Goal: Navigation & Orientation: Find specific page/section

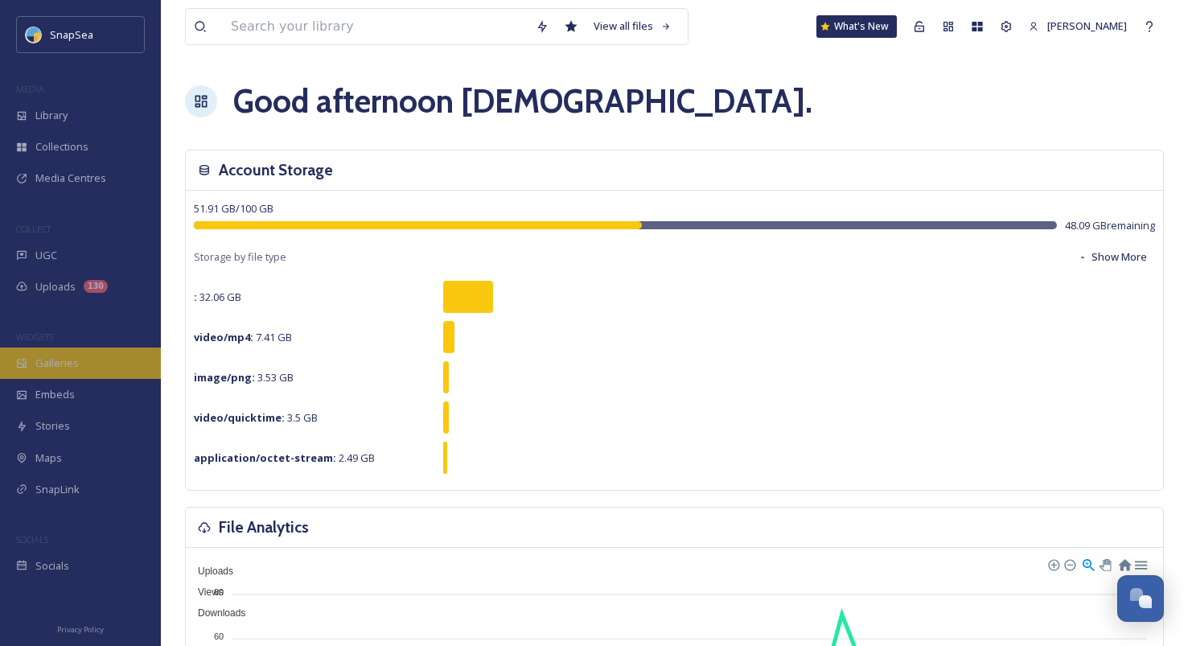
click at [94, 357] on div "Galleries" at bounding box center [80, 363] width 161 height 31
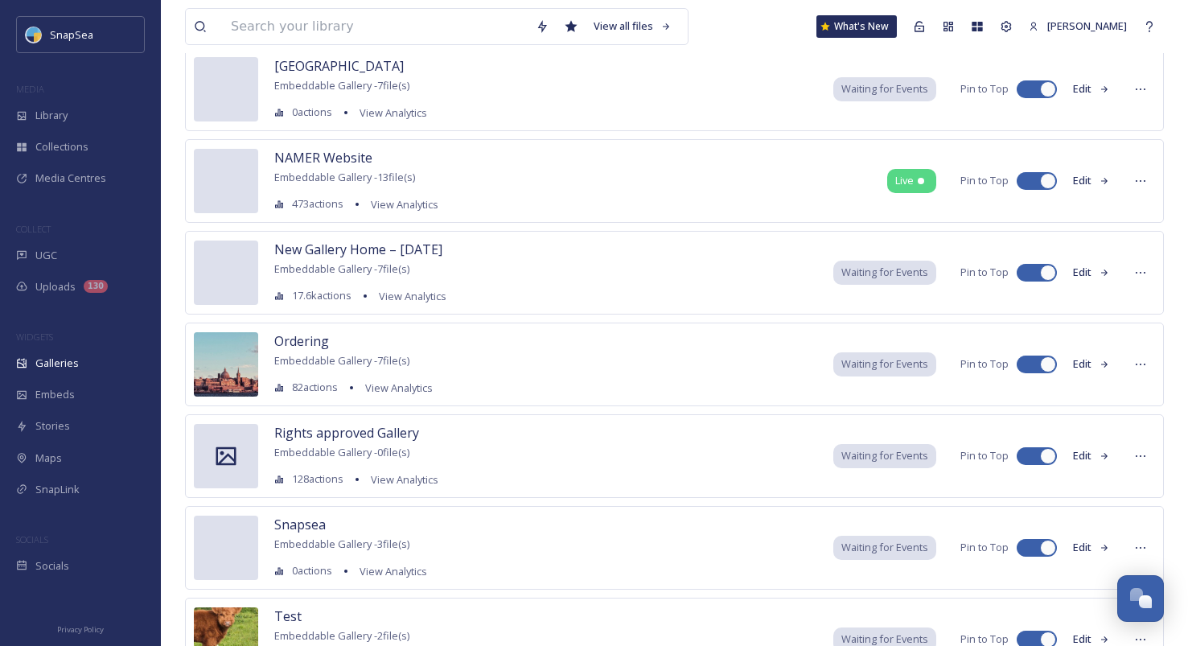
scroll to position [1118, 0]
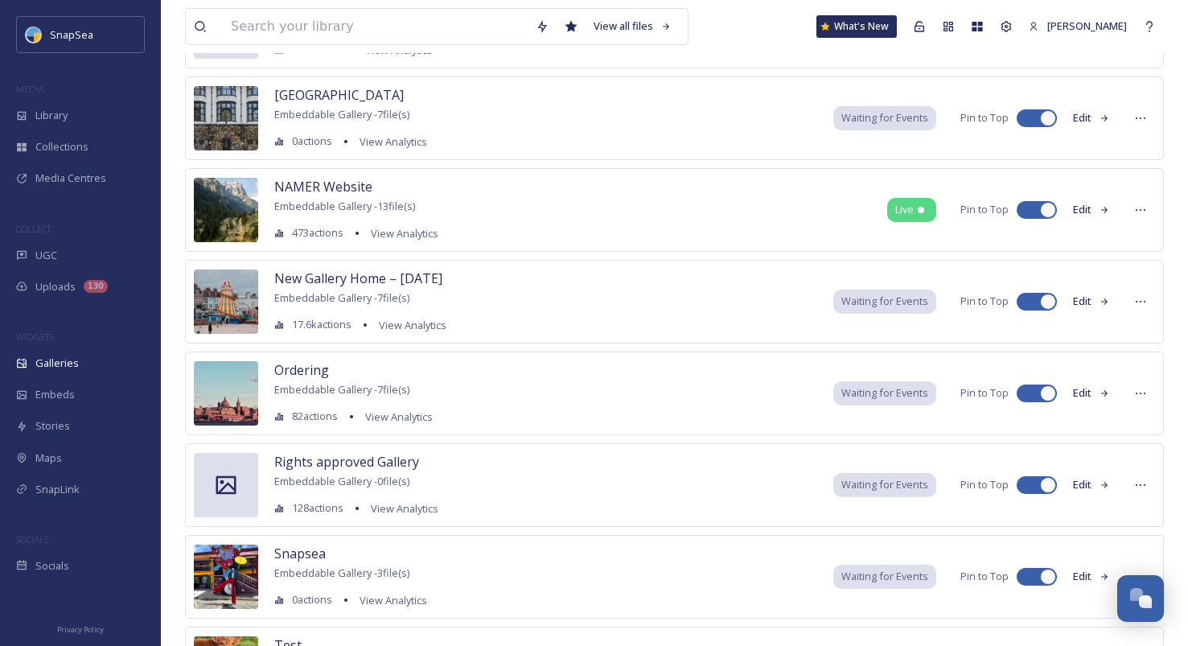
click at [843, 229] on div "NAMER Website Embeddable Gallery - 13 file(s) 473 actions View Analytics Live P…" at bounding box center [674, 210] width 979 height 84
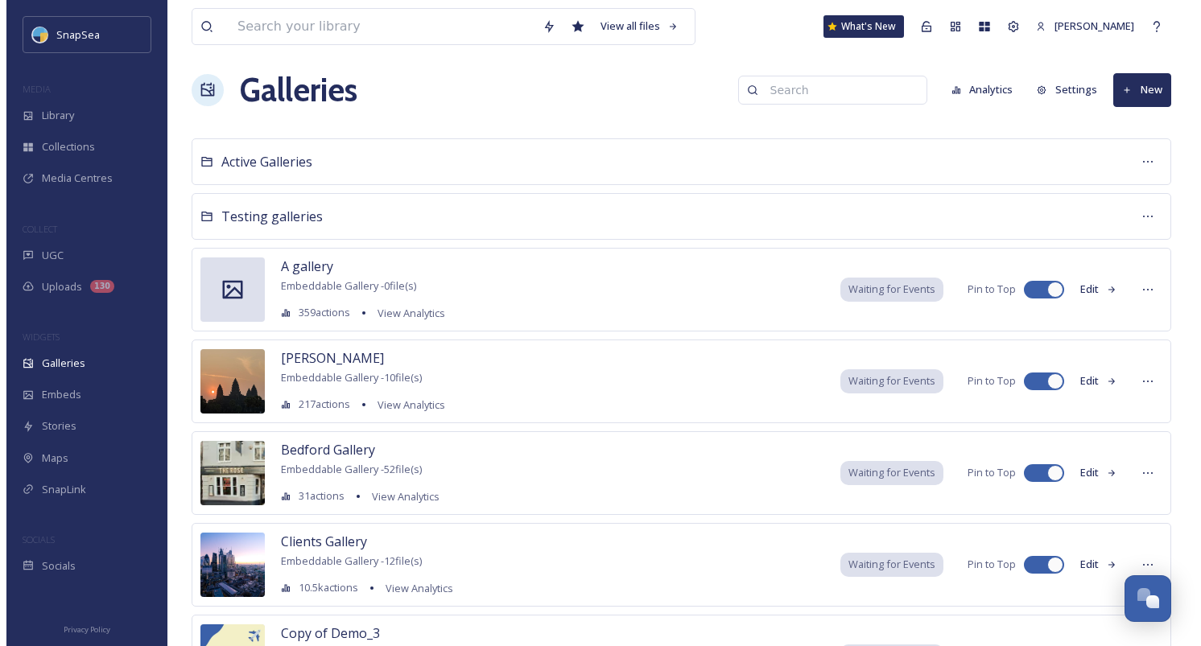
scroll to position [0, 0]
